Goal: Transaction & Acquisition: Purchase product/service

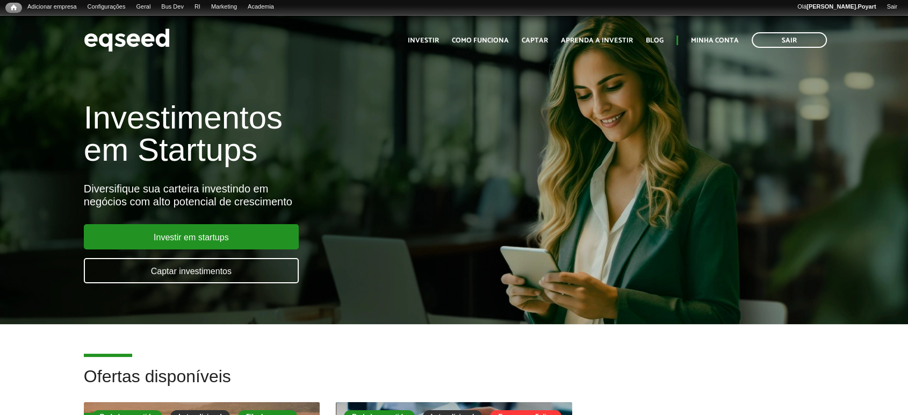
scroll to position [179, 0]
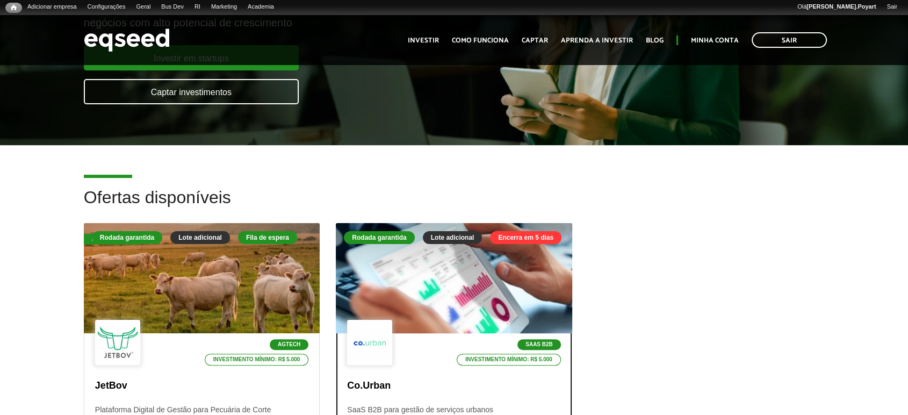
click at [424, 272] on div at bounding box center [453, 278] width 283 height 132
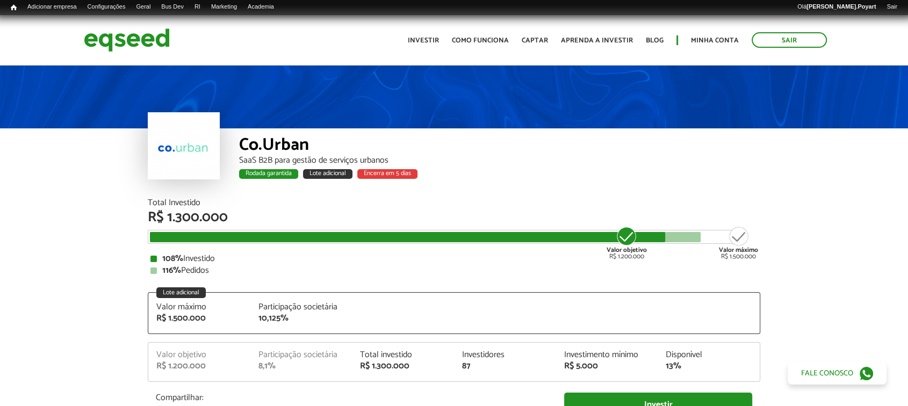
drag, startPoint x: 613, startPoint y: 205, endPoint x: 642, endPoint y: 153, distance: 59.7
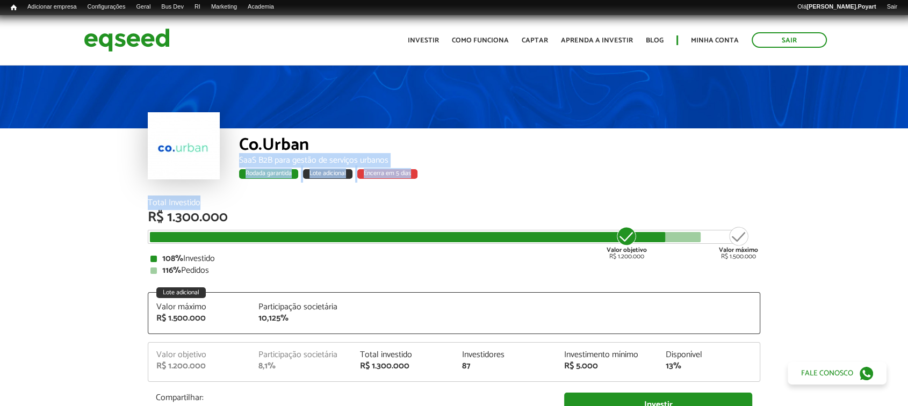
click at [627, 162] on div "SaaS B2B para gestão de serviços urbanos" at bounding box center [499, 160] width 521 height 9
drag, startPoint x: 606, startPoint y: 162, endPoint x: 429, endPoint y: 161, distance: 177.3
click at [606, 162] on div "SaaS B2B para gestão de serviços urbanos" at bounding box center [499, 160] width 521 height 9
click at [352, 192] on div "Co.Urban SaaS B2B para gestão de serviços urbanos Rodada garantida Lote adicion…" at bounding box center [499, 163] width 521 height 70
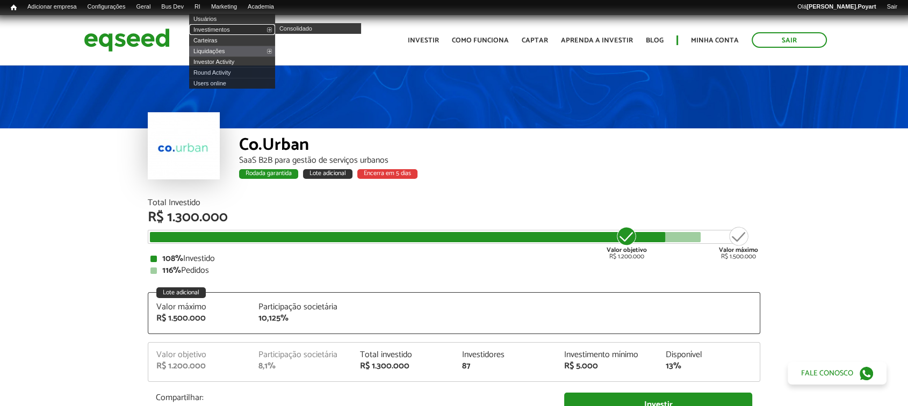
click at [218, 25] on link "Investimentos" at bounding box center [232, 29] width 86 height 11
